Goal: Task Accomplishment & Management: Manage account settings

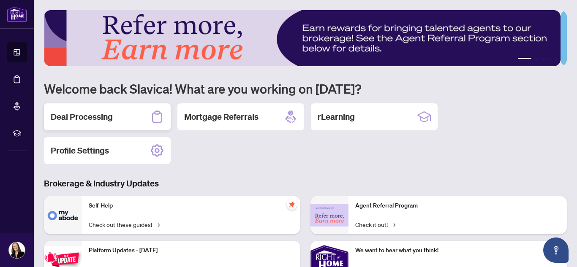
click at [105, 111] on h2 "Deal Processing" at bounding box center [82, 117] width 62 height 12
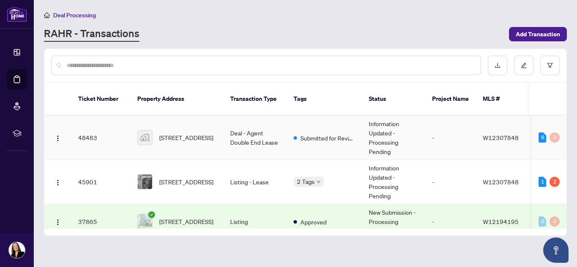
click at [254, 120] on td "Deal - Agent Double End Lease" at bounding box center [254, 138] width 63 height 44
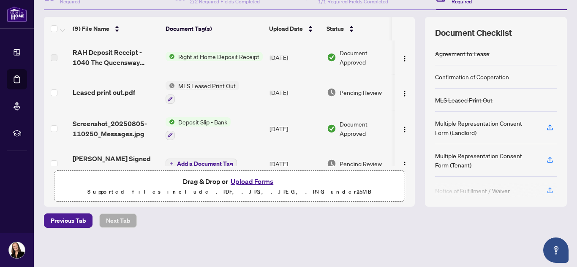
click at [412, 35] on th at bounding box center [413, 29] width 3 height 24
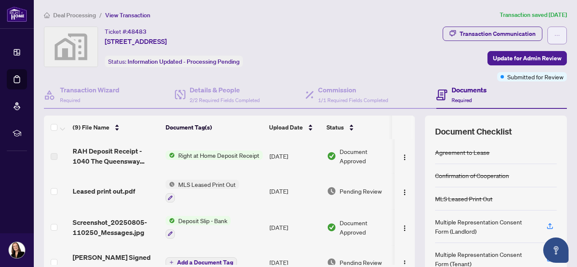
click at [554, 34] on icon "ellipsis" at bounding box center [557, 36] width 6 height 6
click at [416, 46] on div "Transaction Communication Update for Admin Review Submitted for Review" at bounding box center [455, 54] width 222 height 55
click at [483, 38] on div "Transaction Communication" at bounding box center [497, 34] width 76 height 14
